Goal: Transaction & Acquisition: Obtain resource

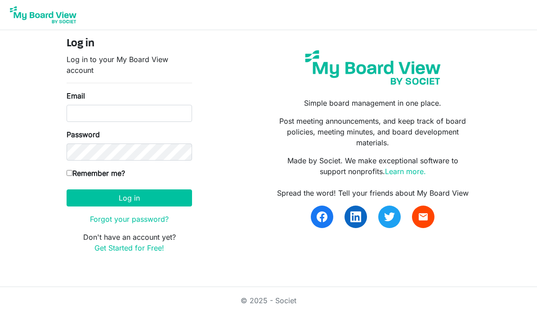
click at [121, 94] on div "Email" at bounding box center [129, 105] width 125 height 31
click at [126, 106] on input "Email" at bounding box center [129, 113] width 125 height 17
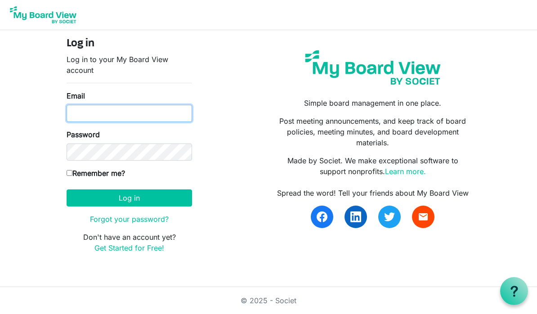
type input "[EMAIL_ADDRESS][US_STATE][DOMAIN_NAME]"
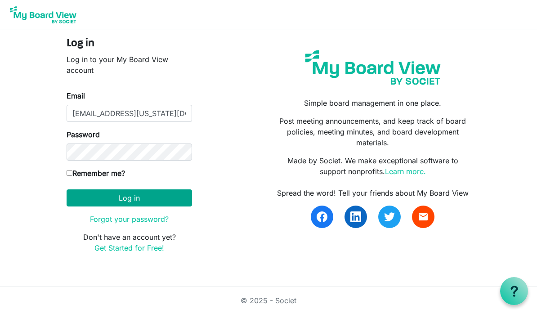
click at [136, 195] on button "Log in" at bounding box center [129, 197] width 125 height 17
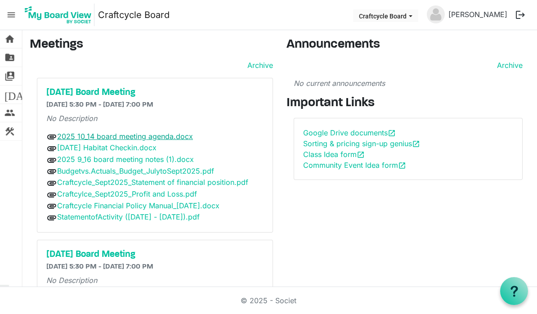
click at [160, 136] on link "2025 10_14 board meeting agenda.docx" at bounding box center [125, 136] width 136 height 9
click at [165, 136] on link "2025 10_14 board meeting agenda.docx" at bounding box center [125, 136] width 136 height 9
click at [173, 137] on link "2025 10_14 board meeting agenda.docx" at bounding box center [125, 136] width 136 height 9
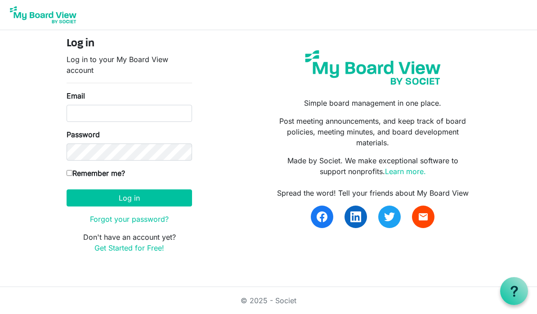
click at [131, 105] on input "Email" at bounding box center [129, 113] width 125 height 17
type input "[EMAIL_ADDRESS][US_STATE][DOMAIN_NAME]"
click at [72, 174] on input "Remember me?" at bounding box center [70, 173] width 6 height 6
checkbox input "true"
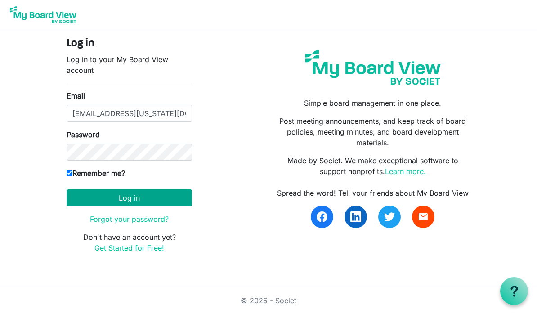
click at [133, 199] on button "Log in" at bounding box center [129, 197] width 125 height 17
click at [122, 200] on button "Log in" at bounding box center [129, 197] width 125 height 17
